Goal: Navigation & Orientation: Find specific page/section

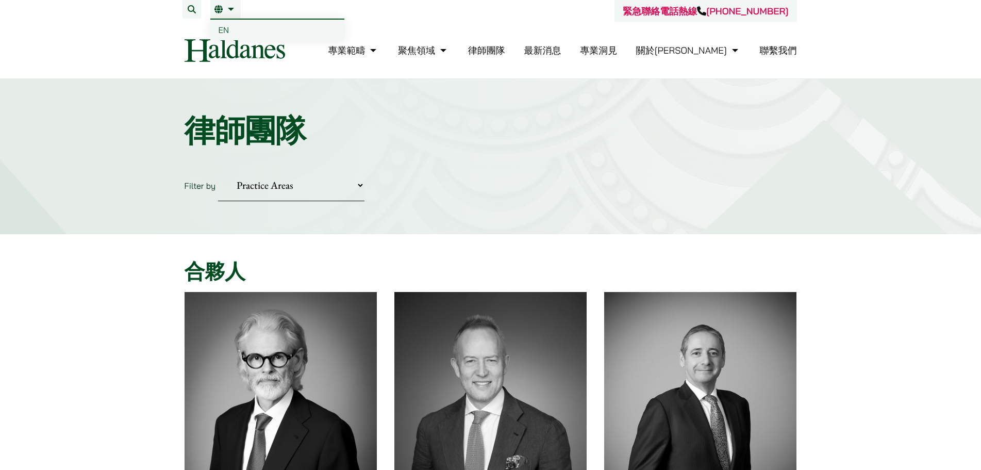
click at [228, 8] on link "繁" at bounding box center [226, 9] width 22 height 8
click at [222, 27] on span "EN" at bounding box center [224, 30] width 11 height 10
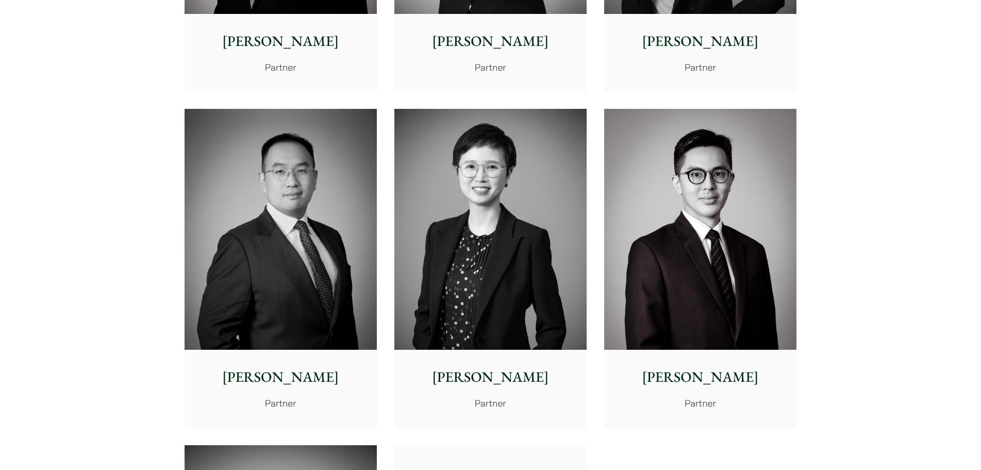
scroll to position [1651, 0]
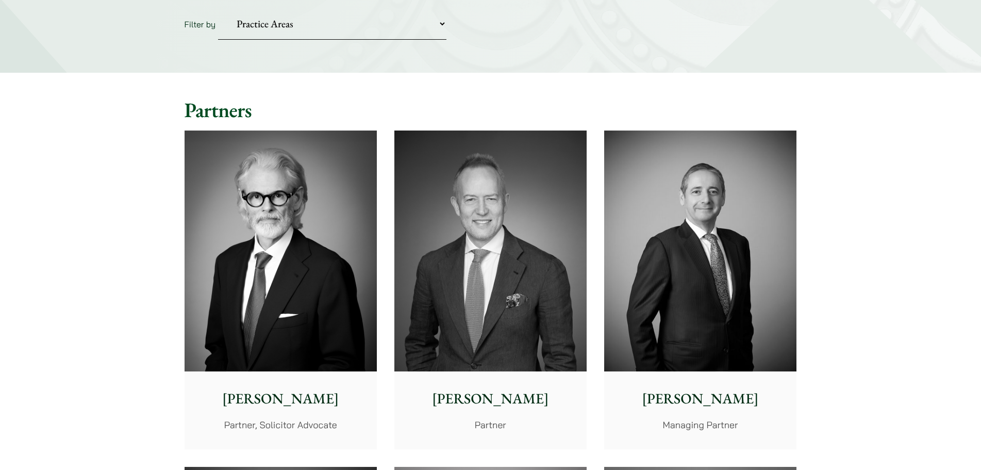
scroll to position [0, 0]
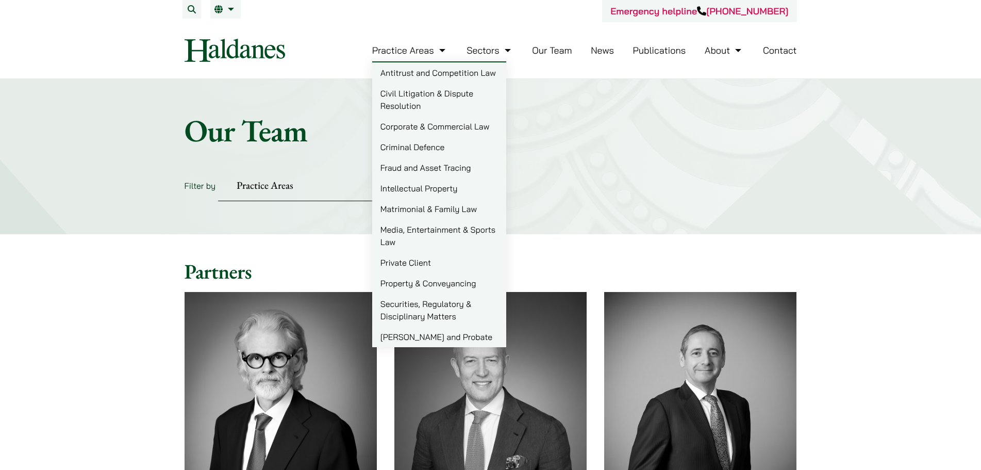
click at [421, 144] on link "Criminal Defence" at bounding box center [439, 147] width 134 height 21
